Goal: Task Accomplishment & Management: Use online tool/utility

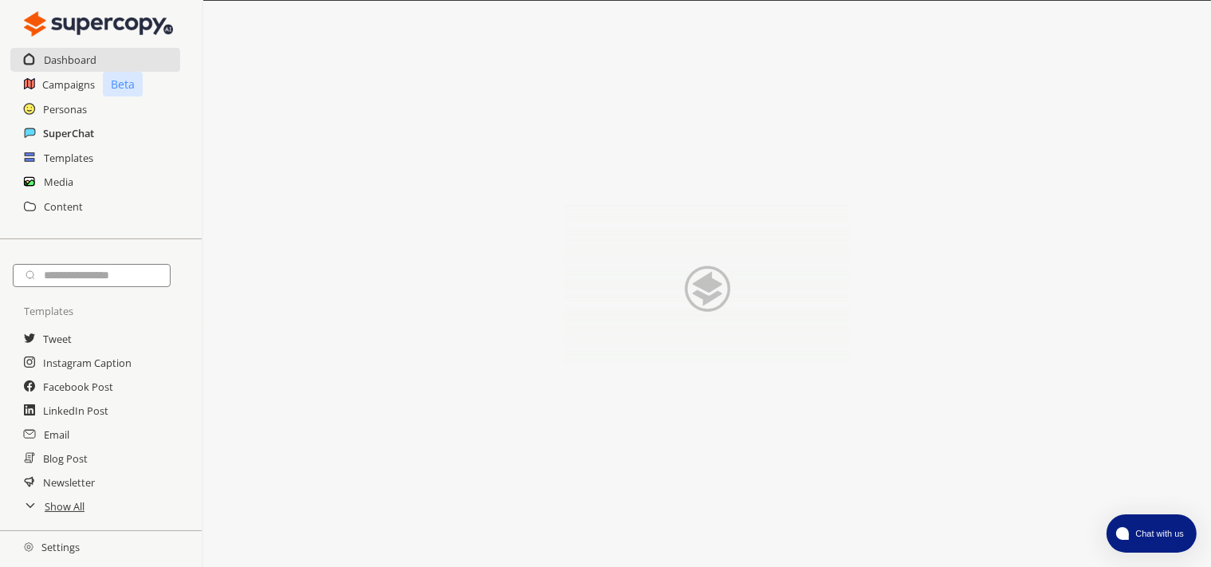
click at [44, 135] on h2 "SuperChat" at bounding box center [68, 133] width 51 height 24
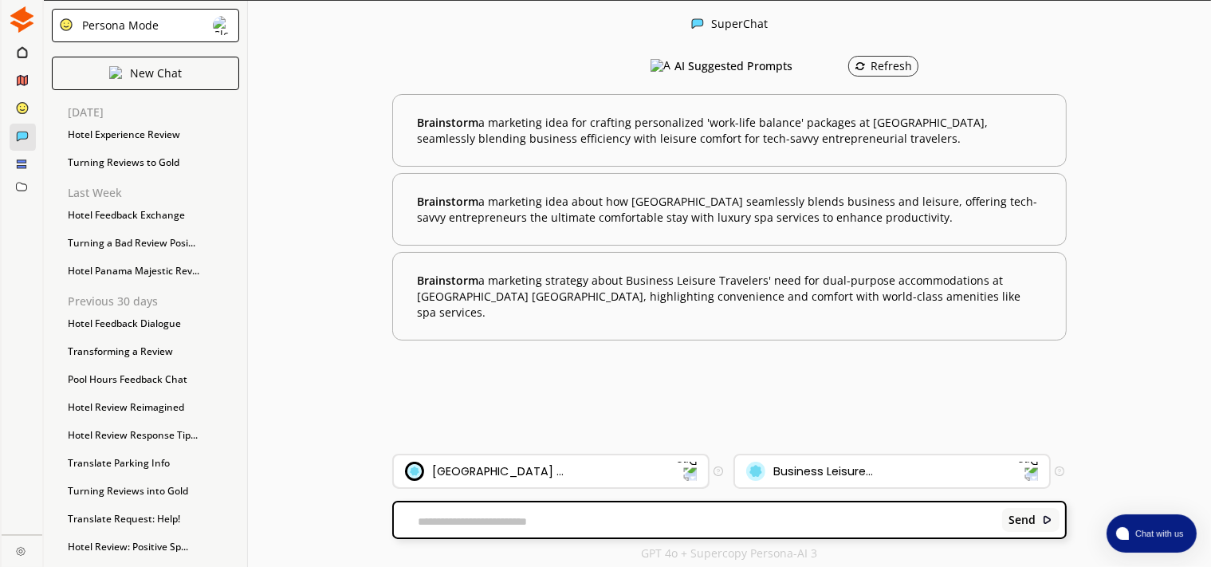
click at [585, 467] on div "[GEOGRAPHIC_DATA] ..." at bounding box center [541, 470] width 273 height 19
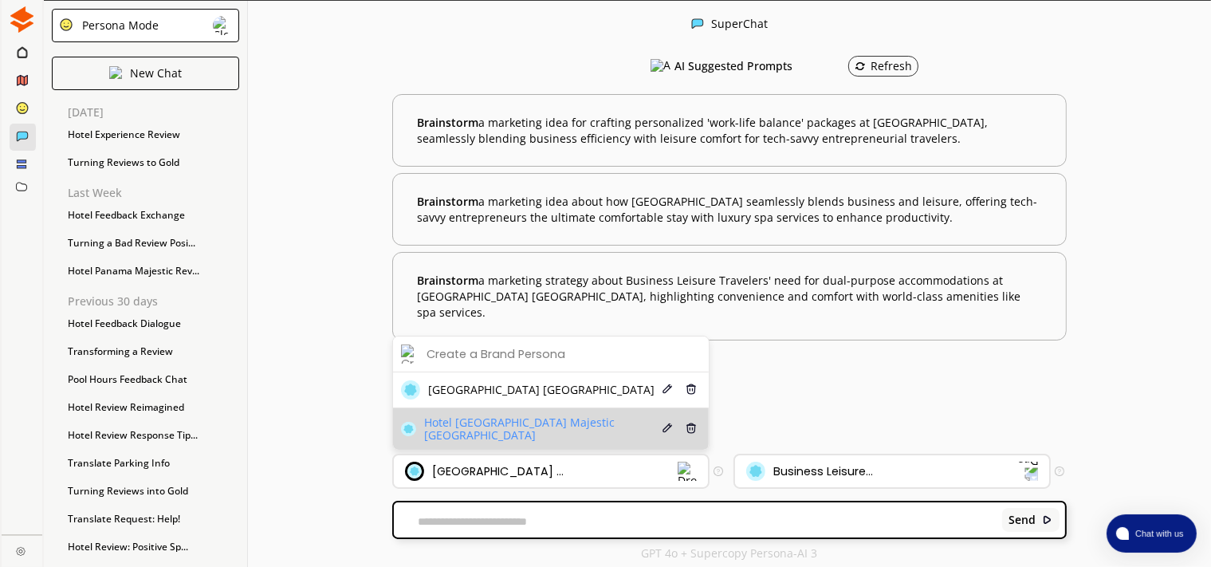
click at [564, 429] on span "Hotel [GEOGRAPHIC_DATA] Majestic [GEOGRAPHIC_DATA]" at bounding box center [541, 429] width 235 height 26
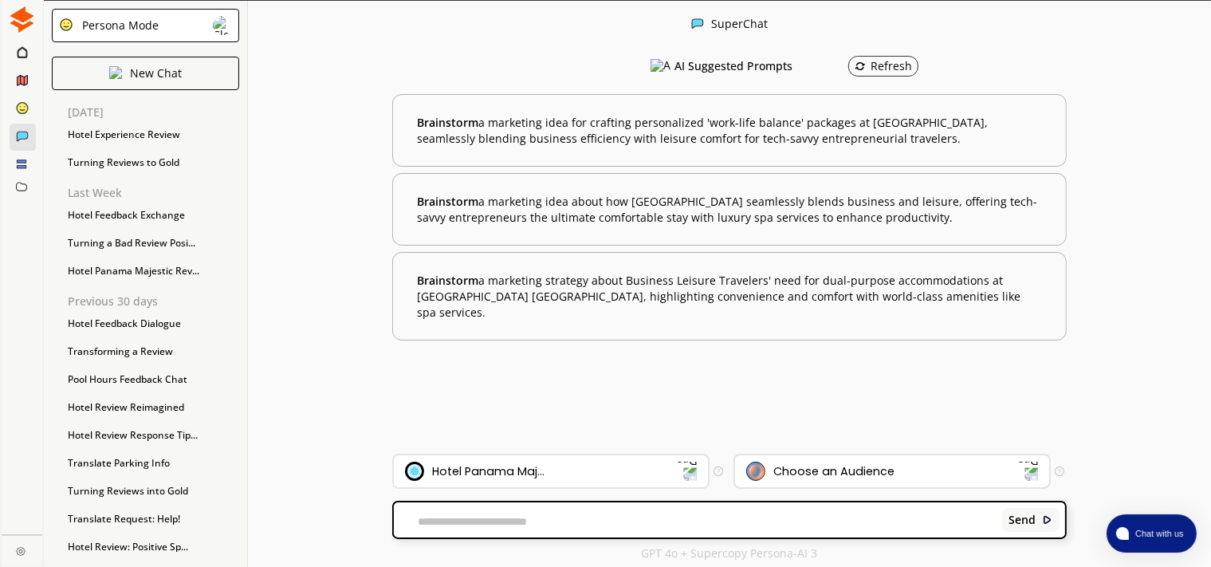
click at [840, 477] on div "Choose an Audience" at bounding box center [833, 471] width 121 height 13
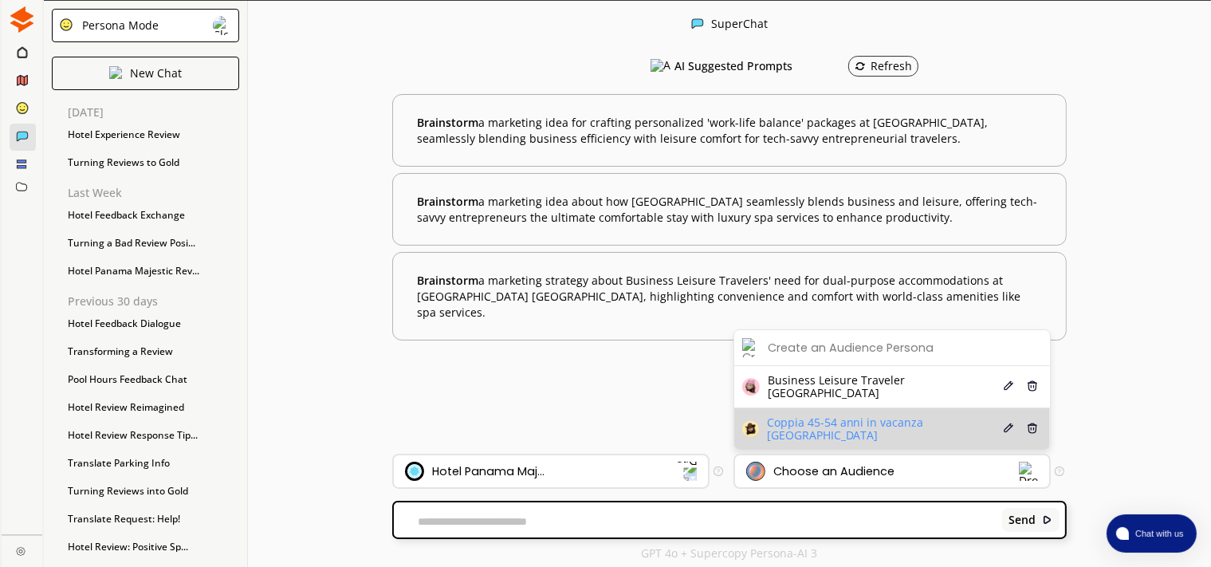
click at [840, 429] on span "Coppia 45-54 anni in vacanza [GEOGRAPHIC_DATA]" at bounding box center [884, 429] width 234 height 26
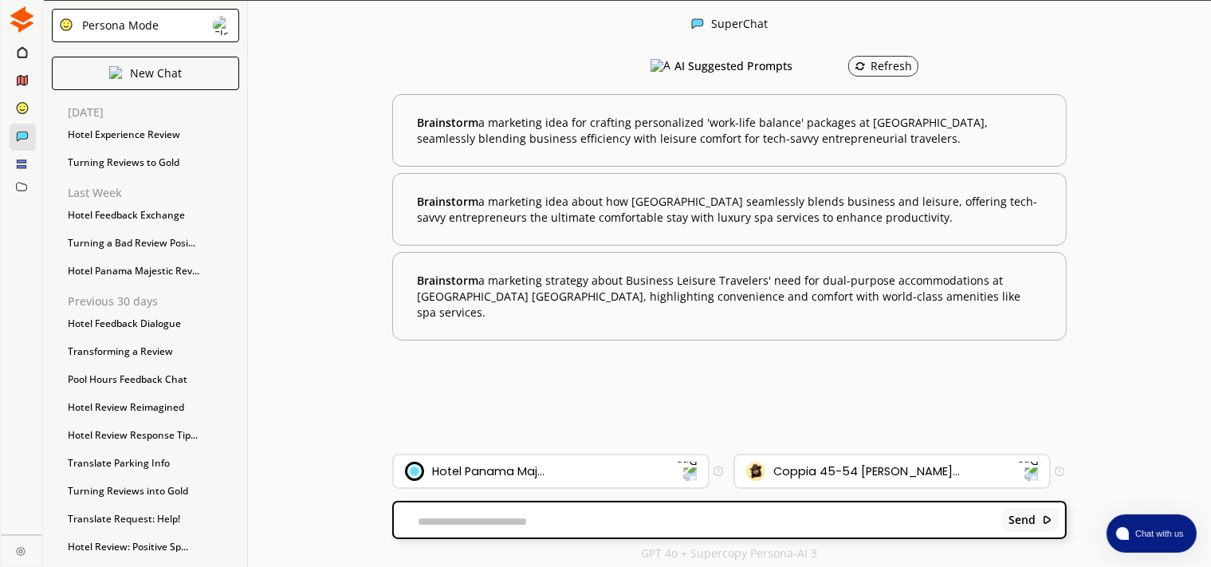
click at [880, 509] on div "Send" at bounding box center [729, 519] width 671 height 35
click at [685, 524] on textarea at bounding box center [695, 521] width 603 height 13
click at [112, 140] on div "Hotel Experience Review" at bounding box center [153, 135] width 187 height 24
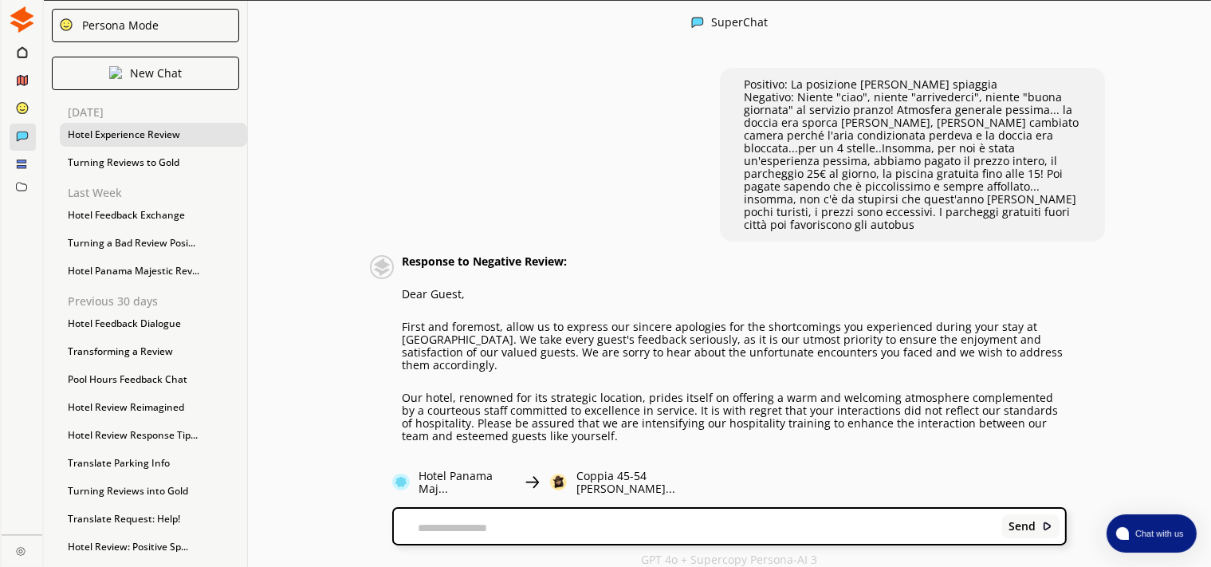
scroll to position [275, 0]
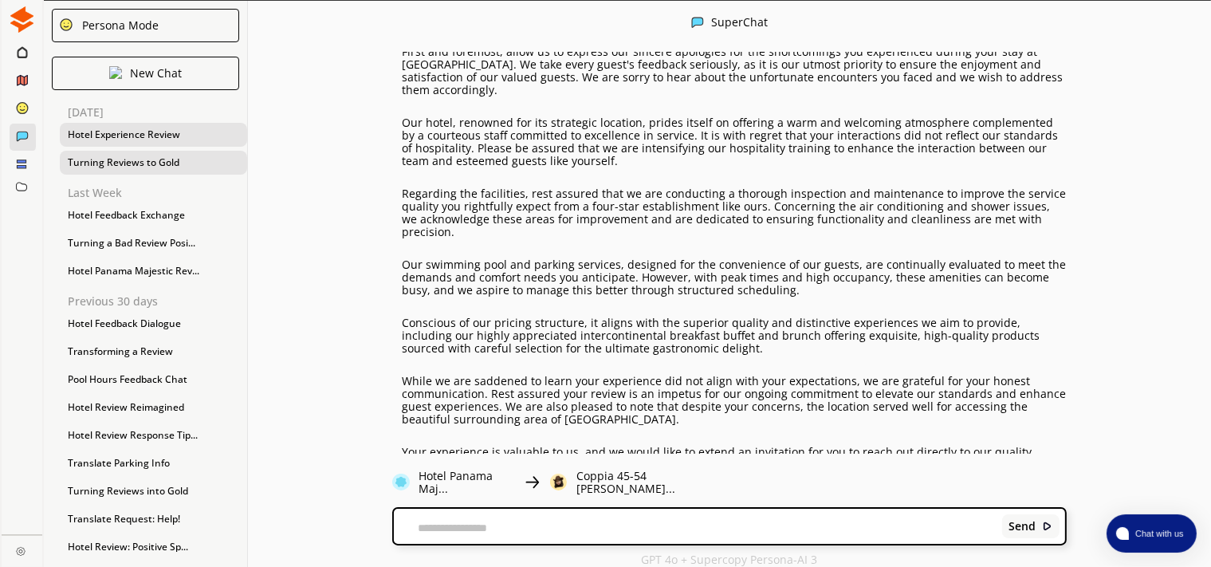
click at [169, 158] on div "Turning Reviews to Gold" at bounding box center [153, 163] width 187 height 24
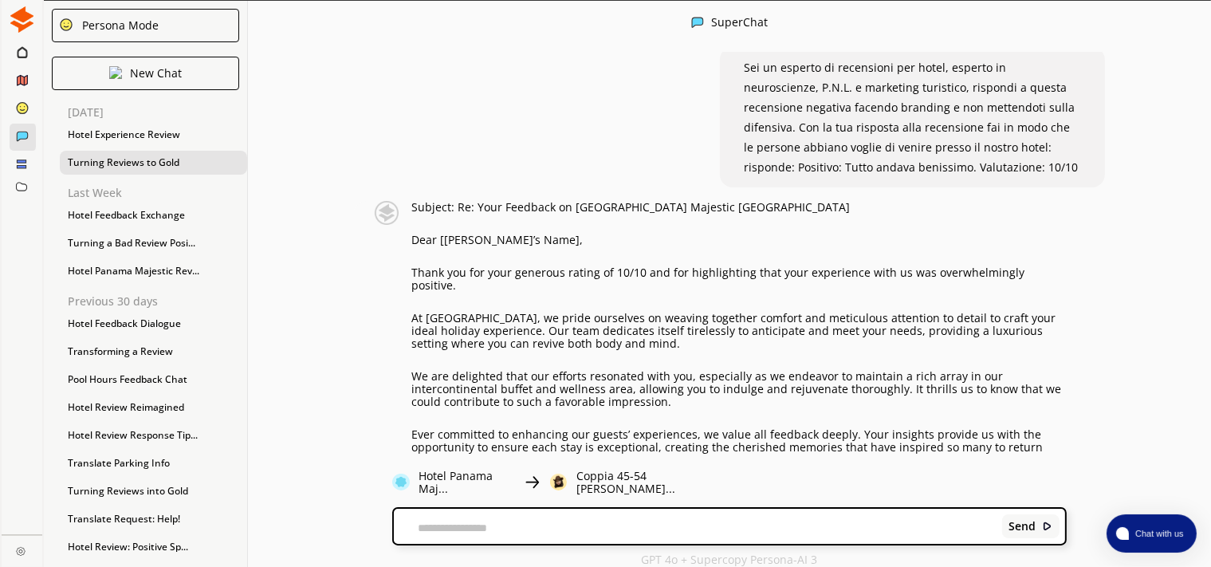
scroll to position [0, 0]
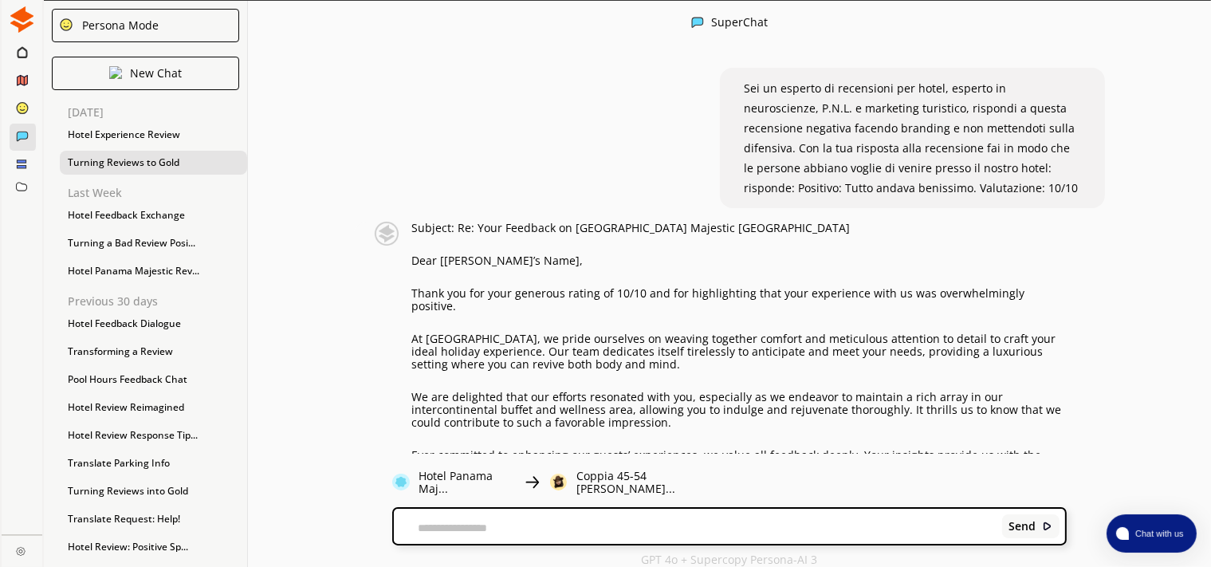
click at [780, 91] on span "Sei un esperto di recensioni per hotel, esperto in neuroscienze, P.N.L. e marke…" at bounding box center [911, 138] width 334 height 115
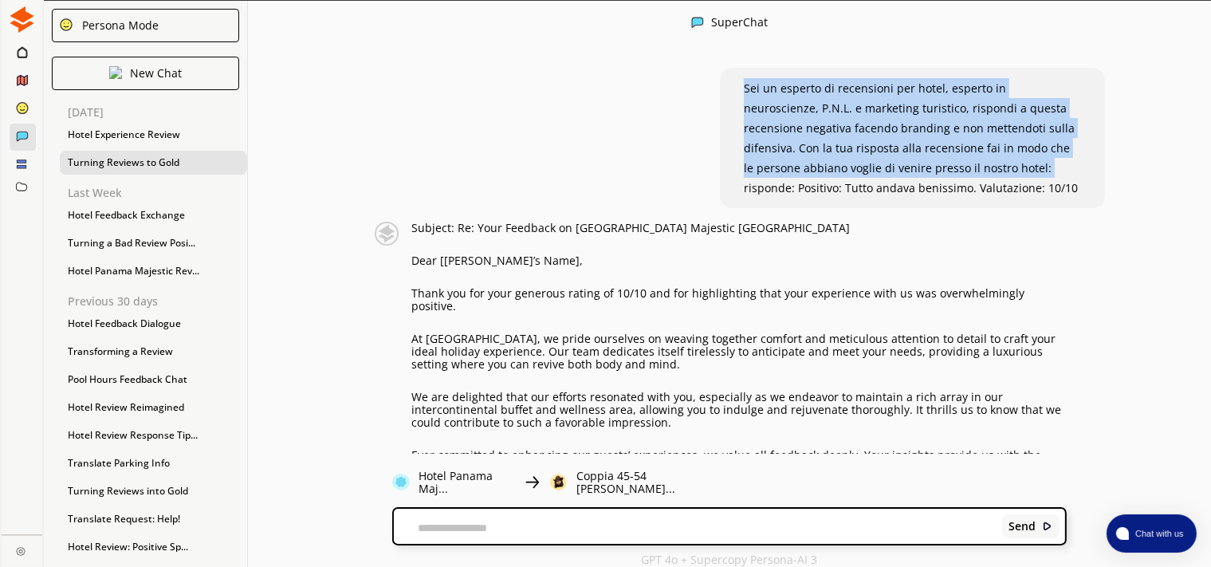
drag, startPoint x: 736, startPoint y: 85, endPoint x: 979, endPoint y: 169, distance: 256.4
click at [979, 169] on div "Sei un esperto di recensioni per hotel, esperto in neuroscienze, P.N.L. e marke…" at bounding box center [912, 138] width 385 height 140
copy span "Sei un esperto di recensioni per hotel, esperto in neuroscienze, P.N.L. e marke…"
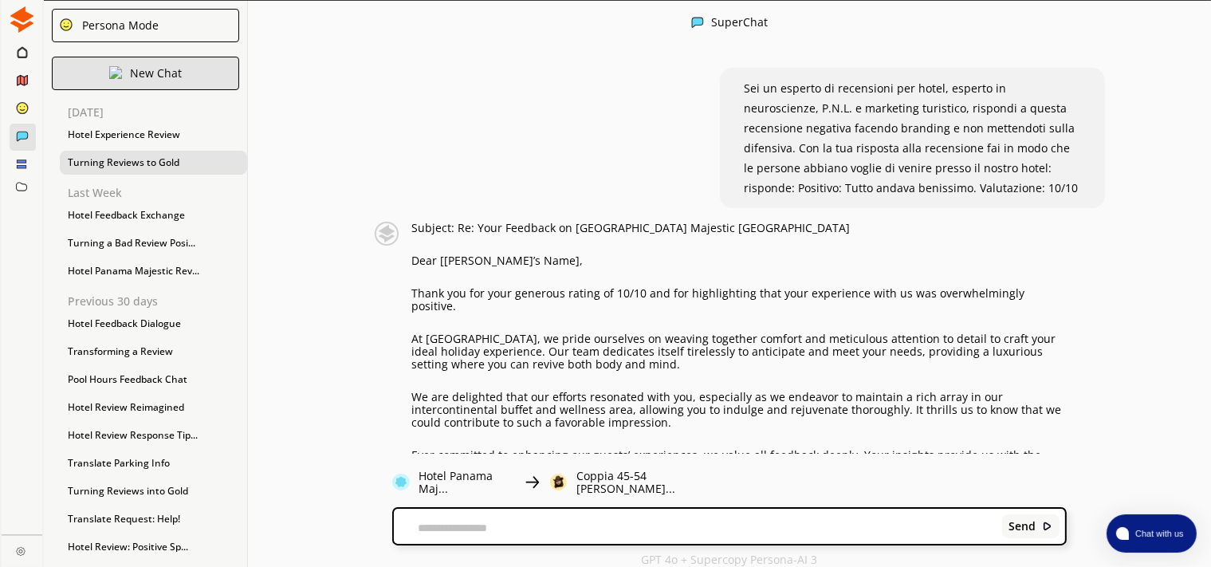
click at [184, 73] on div "New Chat" at bounding box center [145, 73] width 187 height 33
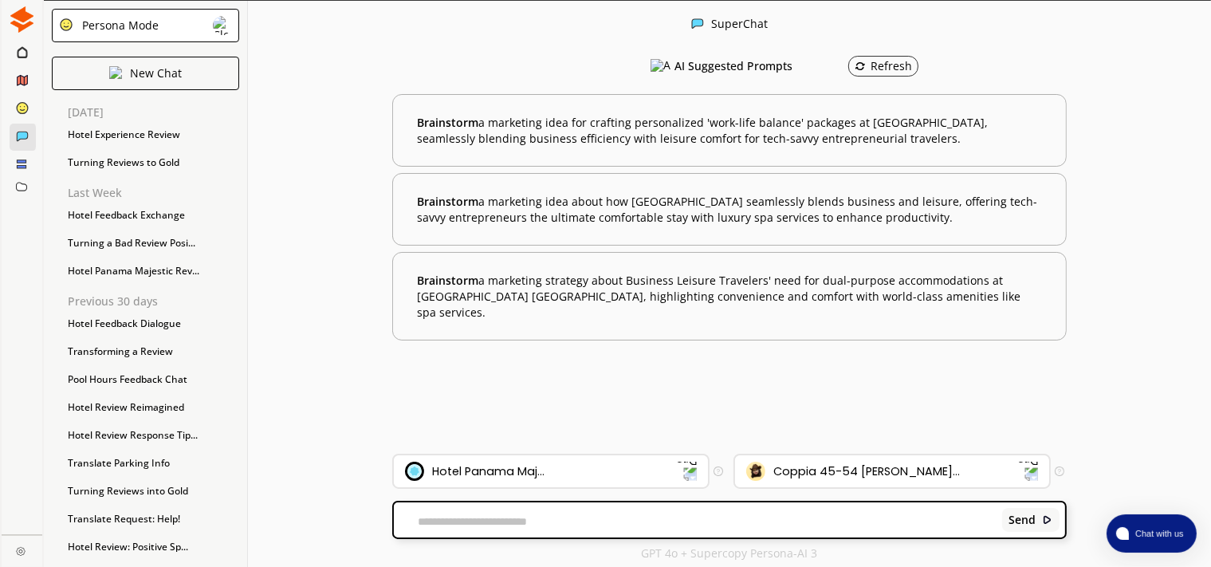
click at [486, 516] on textarea at bounding box center [695, 521] width 603 height 13
paste textarea "**********"
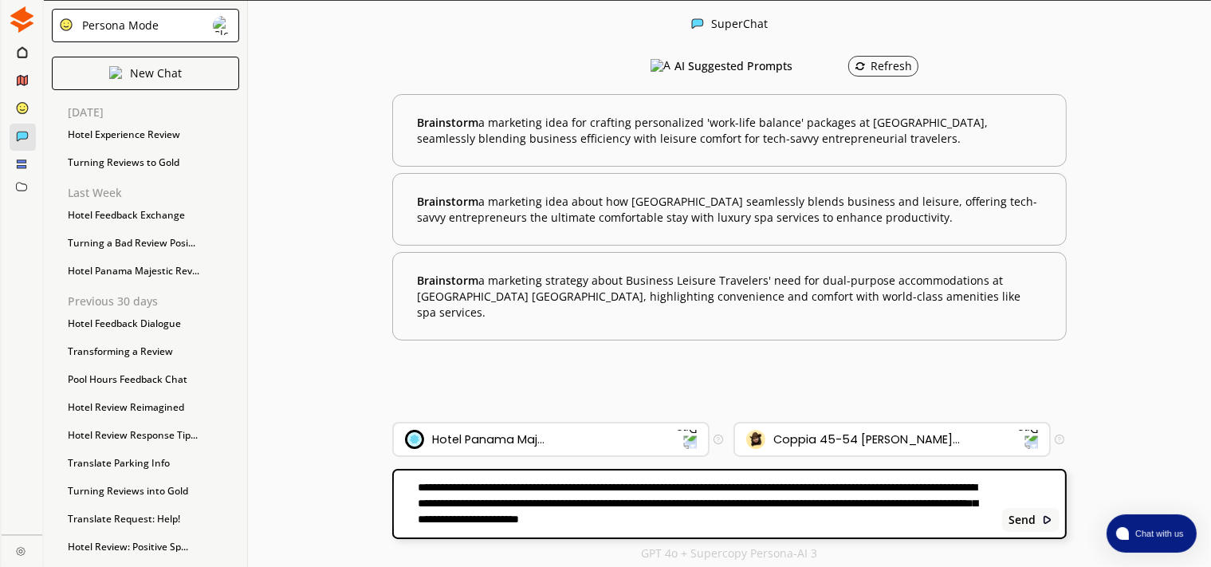
paste textarea "**********"
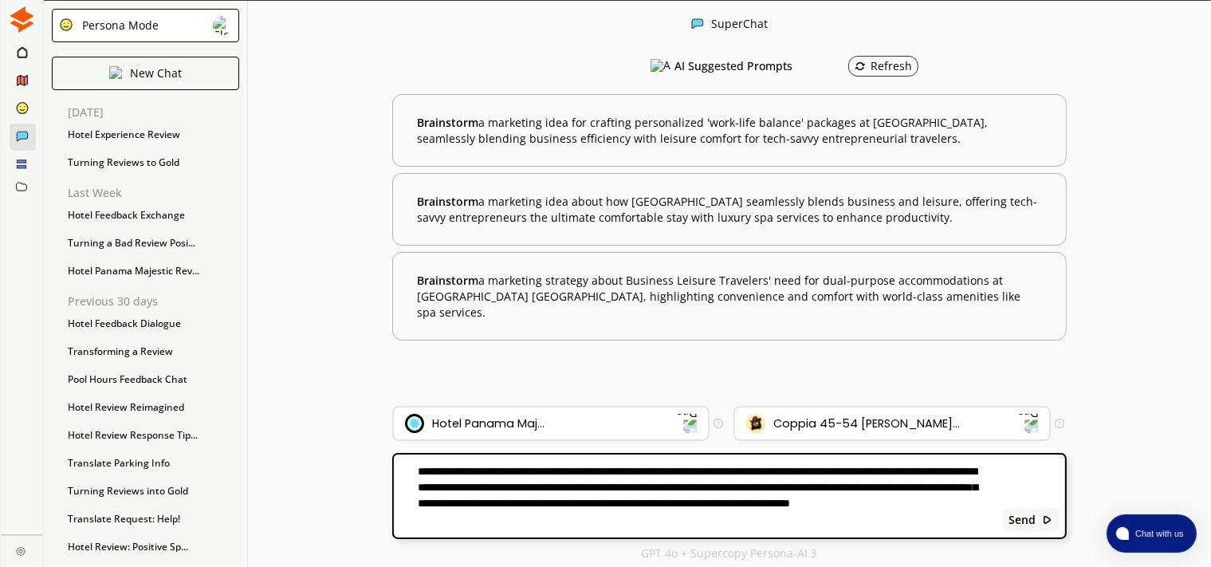
click at [665, 522] on textarea "**********" at bounding box center [695, 496] width 603 height 64
type textarea "**********"
click at [1043, 521] on img at bounding box center [1046, 519] width 11 height 11
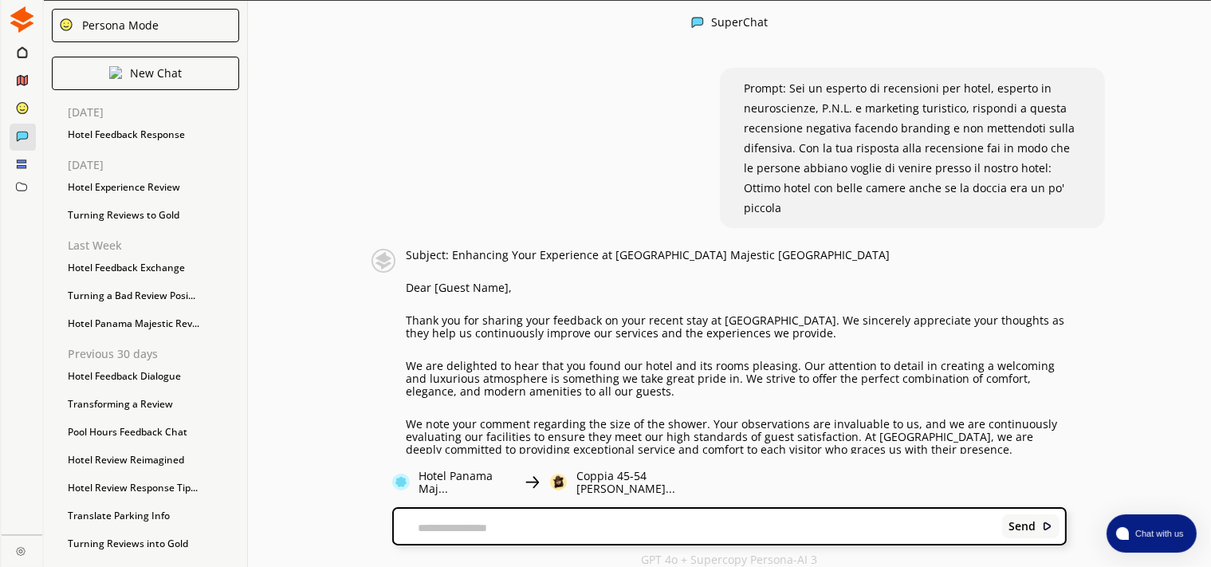
click at [649, 509] on div "Send" at bounding box center [729, 526] width 671 height 35
click at [626, 527] on textarea at bounding box center [695, 527] width 603 height 13
type textarea "**********"
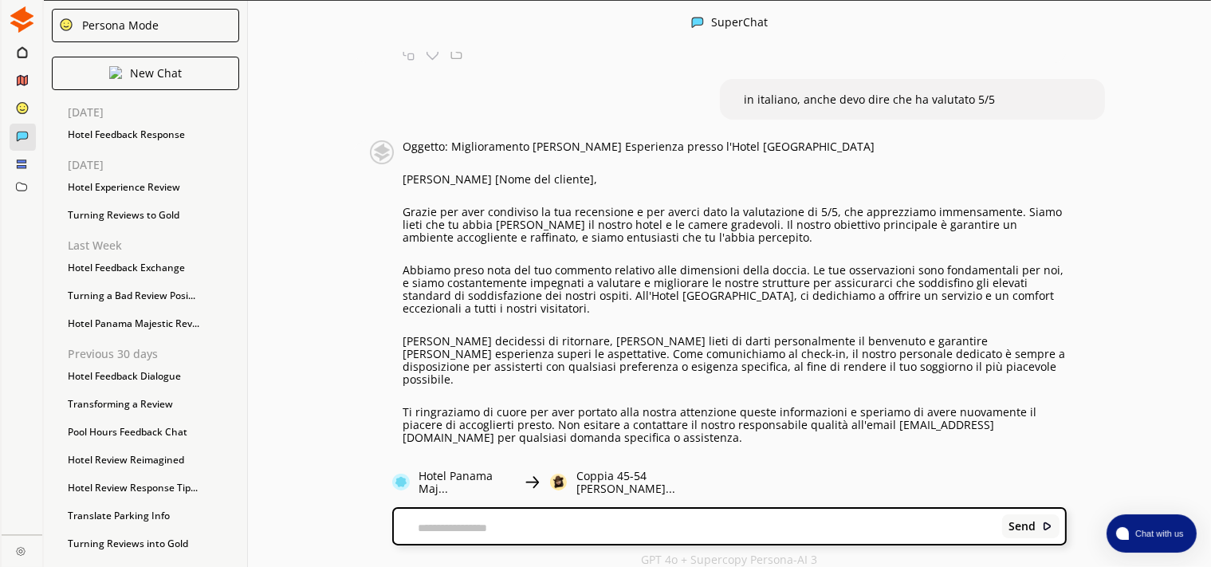
scroll to position [709, 0]
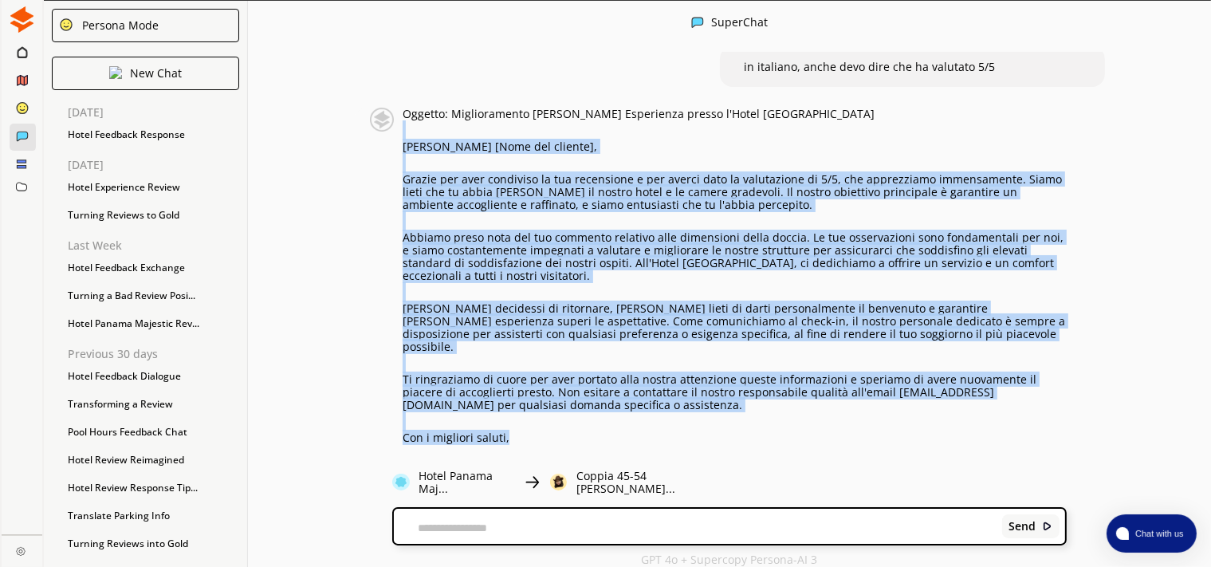
drag, startPoint x: 540, startPoint y: 395, endPoint x: 416, endPoint y: 96, distance: 322.7
click at [416, 108] on div "Oggetto: Miglioramento [PERSON_NAME] Esperienza presso l'Hotel [GEOGRAPHIC_DATA…" at bounding box center [735, 328] width 664 height 440
copy div "Loremip [Dolo sit ametcon], Adipis eli sedd eiusmodte in utl etdolorema a eni a…"
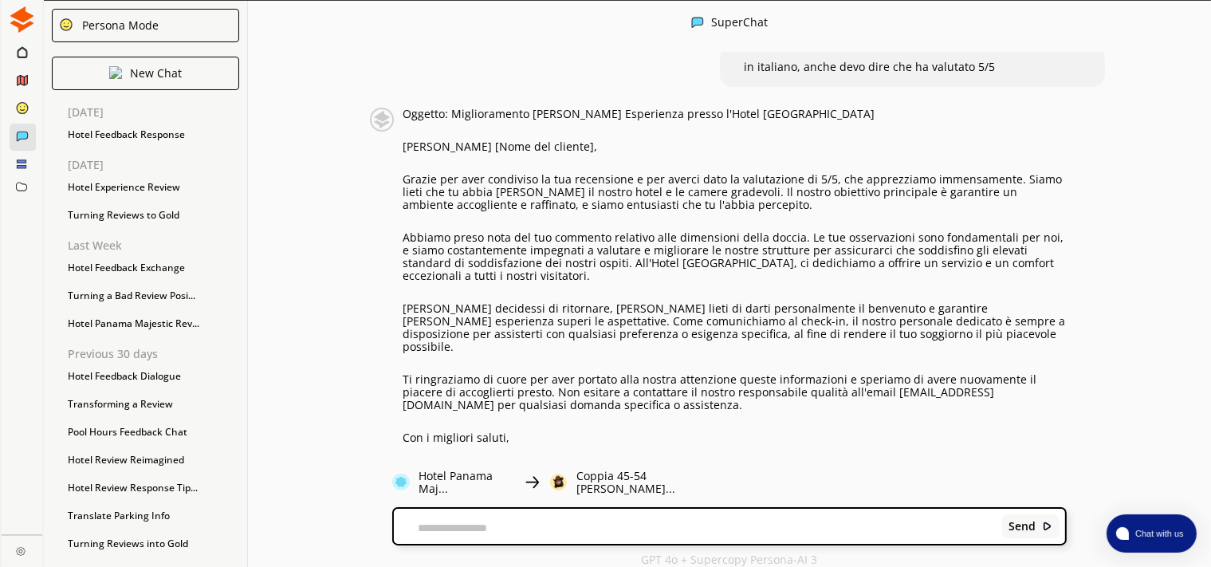
click at [656, 509] on div "Send" at bounding box center [729, 526] width 671 height 35
click at [656, 521] on textarea at bounding box center [695, 527] width 603 height 13
type textarea "**********"
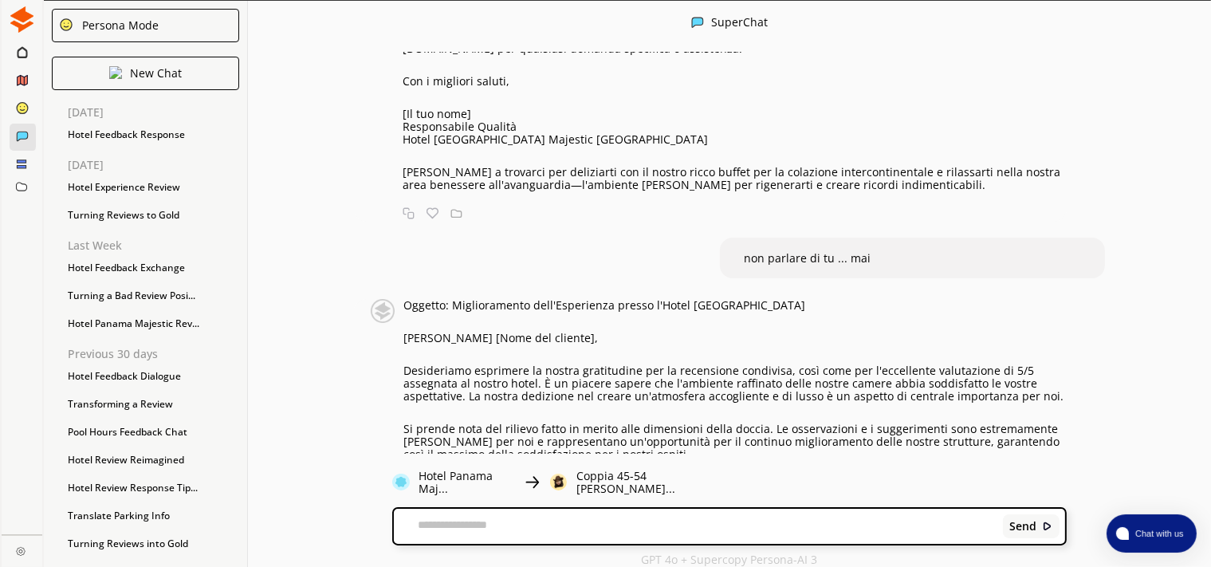
scroll to position [1157, 0]
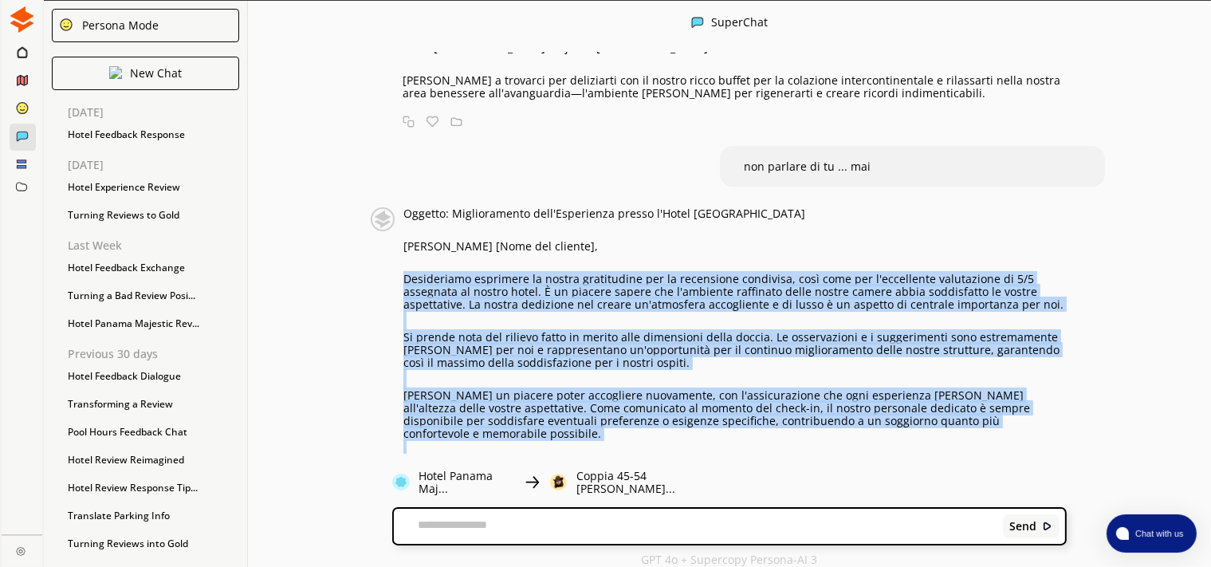
drag, startPoint x: 403, startPoint y: 234, endPoint x: 517, endPoint y: 404, distance: 204.5
click at [517, 404] on div "Oggetto: Miglioramento dell'Esperienza presso l'Hotel [GEOGRAPHIC_DATA] Majesti…" at bounding box center [718, 420] width 697 height 427
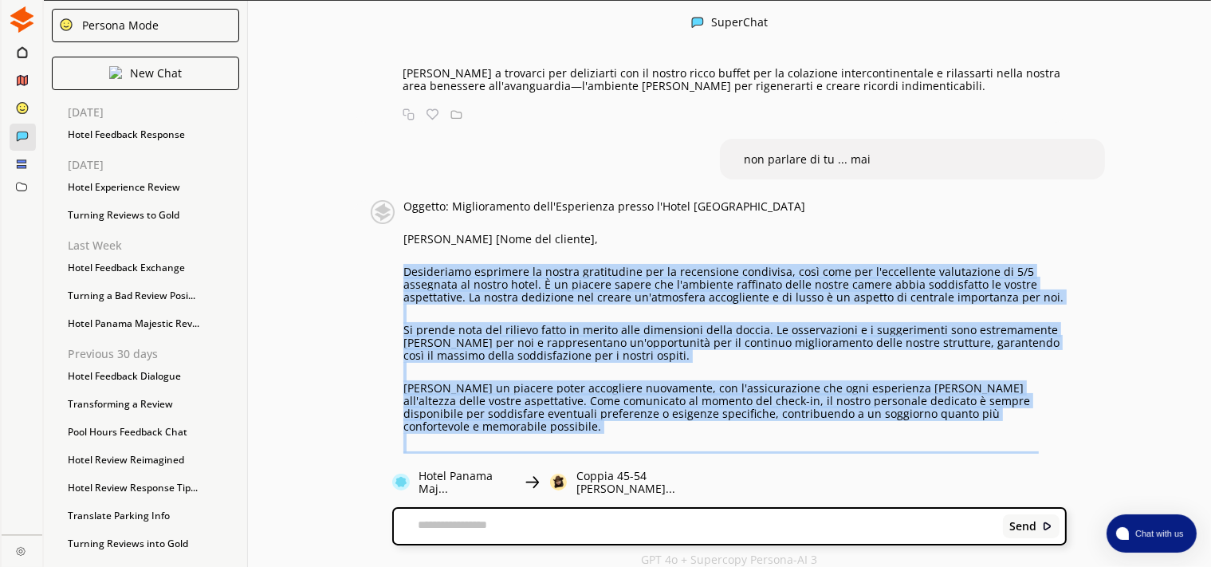
scroll to position [1180, 0]
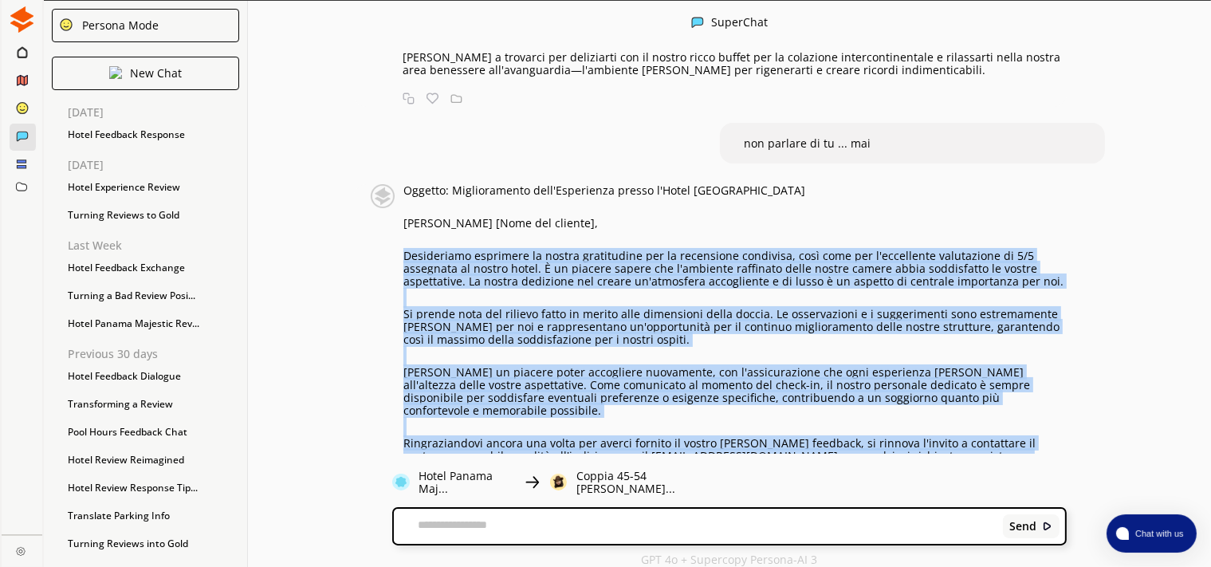
copy div "Loremipsumd sitametco ad elitse doeiusmodte inc ut laboreetdo magnaaliq, enim a…"
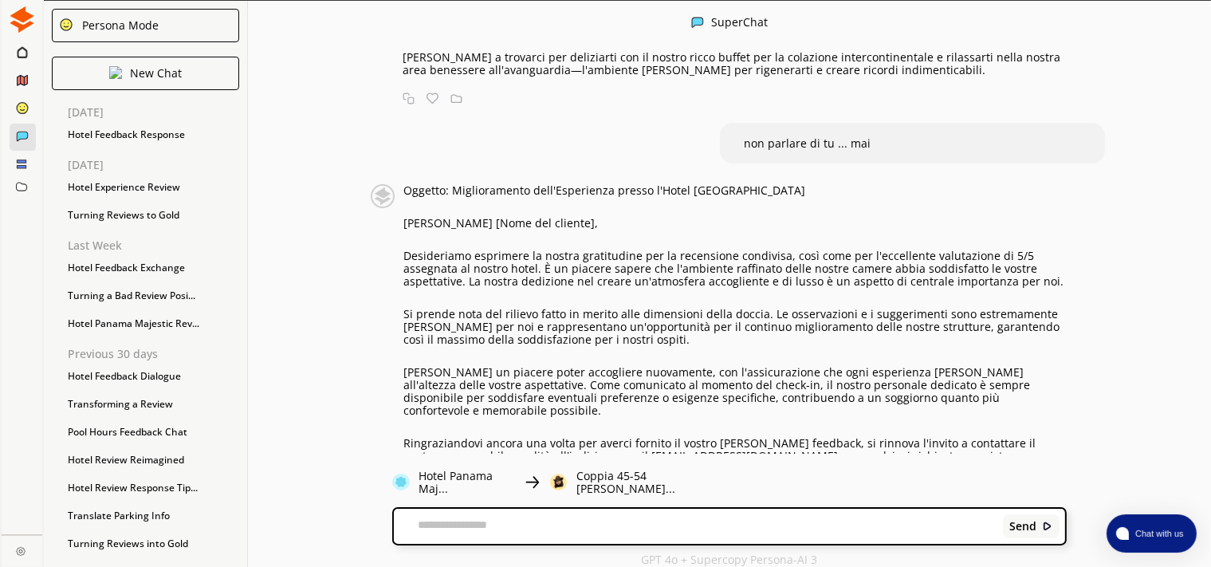
click at [632, 513] on div "Send" at bounding box center [729, 526] width 671 height 35
click at [628, 521] on textarea at bounding box center [695, 527] width 603 height 13
paste textarea "**********"
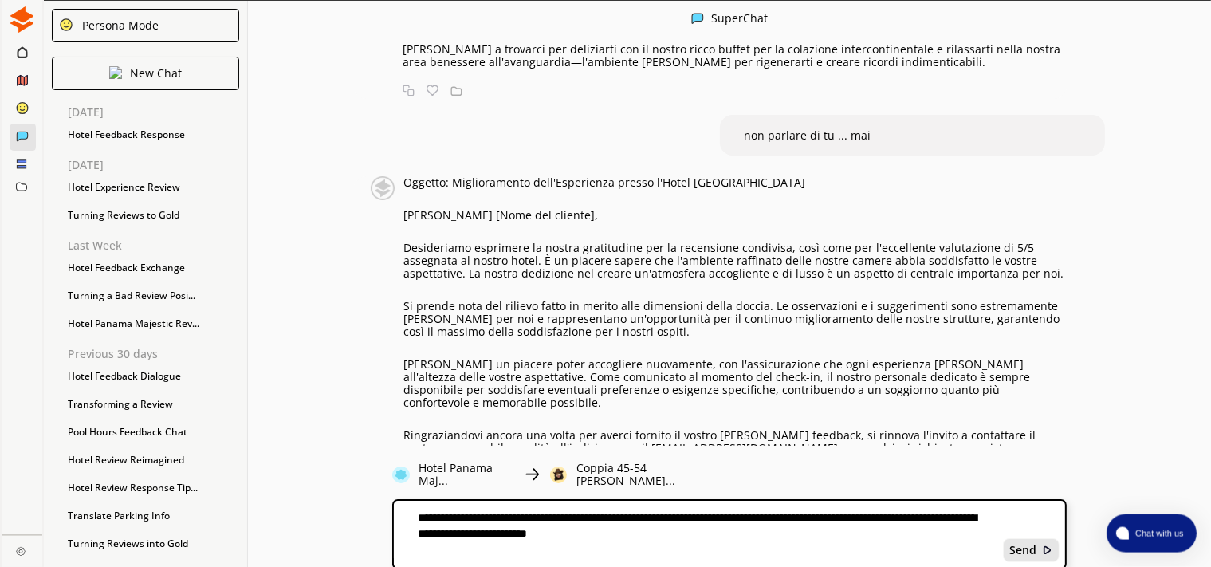
type textarea "**********"
click at [1016, 554] on div "Send" at bounding box center [1031, 550] width 57 height 24
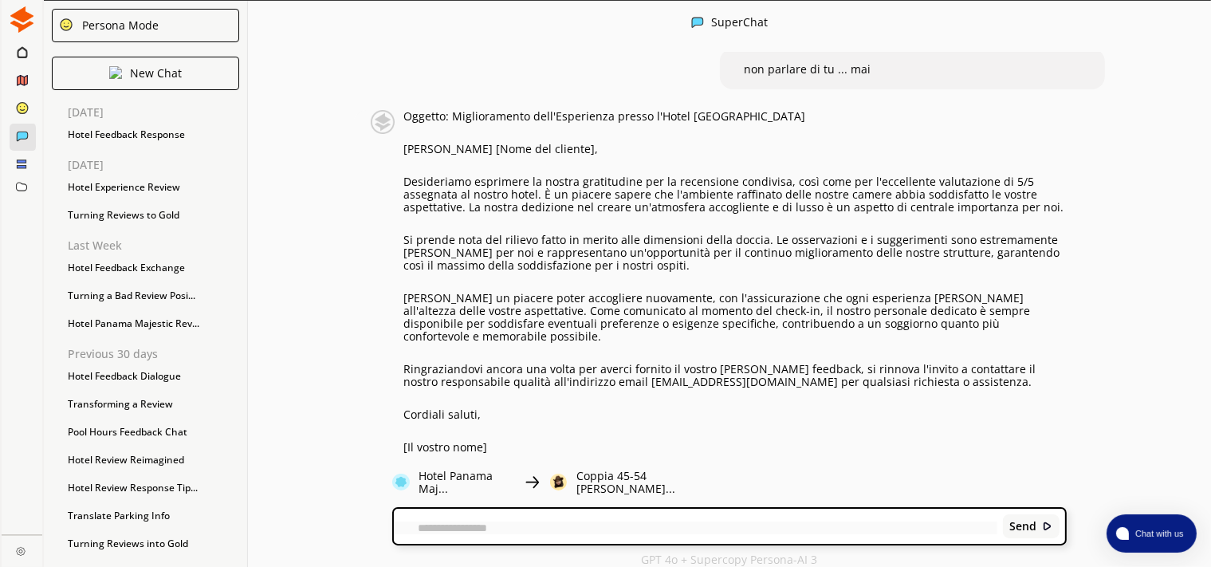
scroll to position [1307, 0]
